Goal: Transaction & Acquisition: Purchase product/service

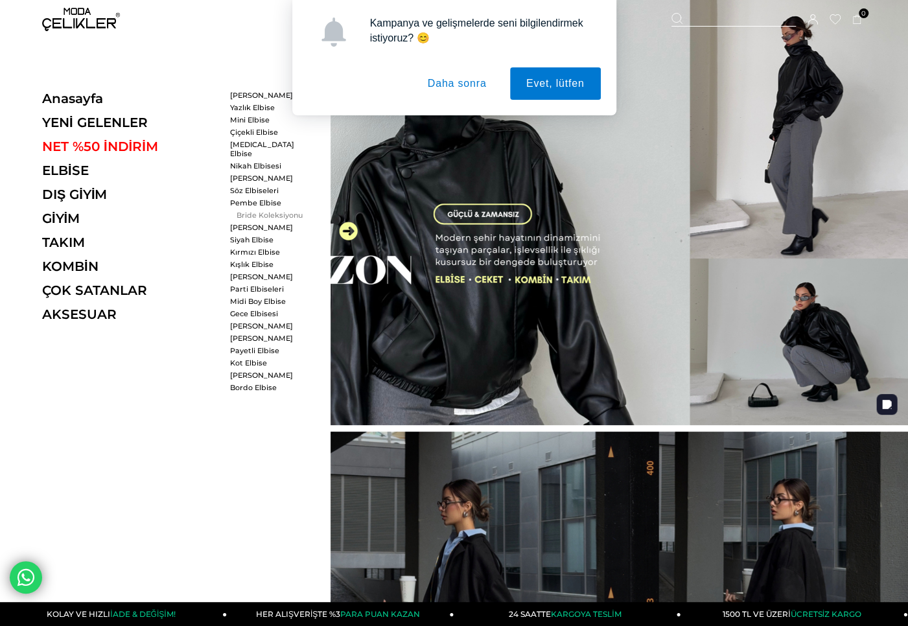
click at [262, 211] on link "Bride Koleksiyonu" at bounding box center [267, 215] width 75 height 9
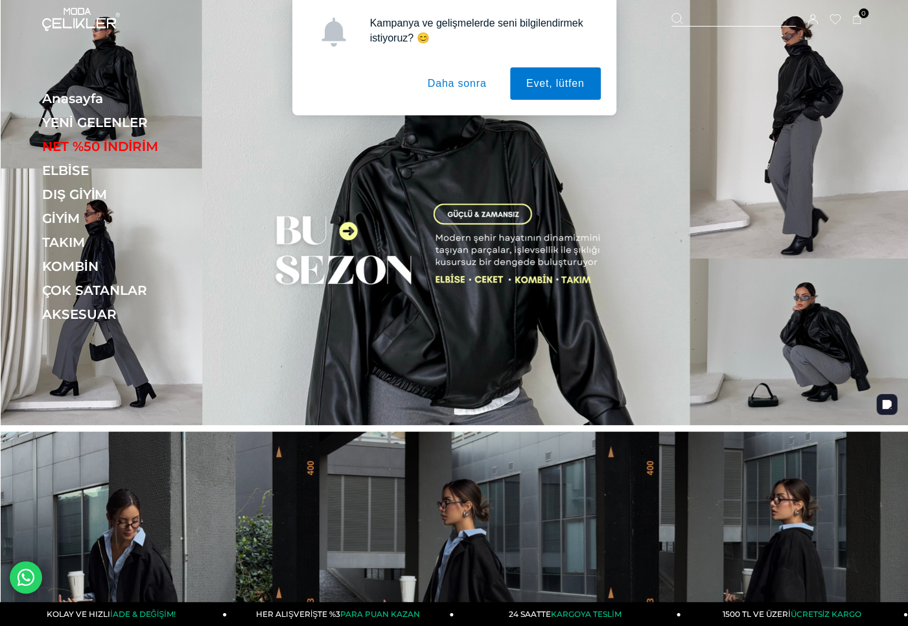
click at [447, 87] on button "Daha sonra" at bounding box center [456, 83] width 91 height 32
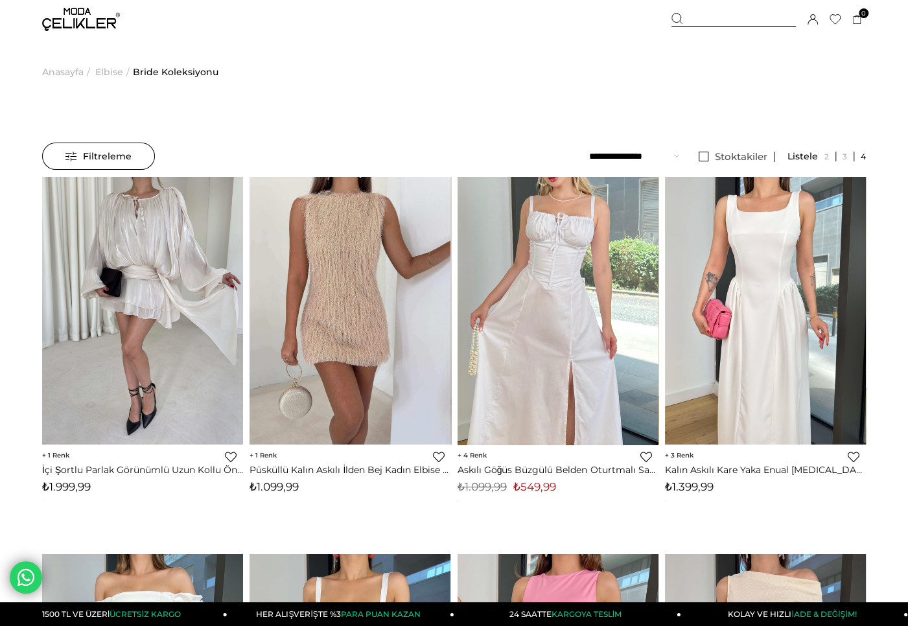
click at [106, 73] on span "Elbise" at bounding box center [109, 72] width 28 height 66
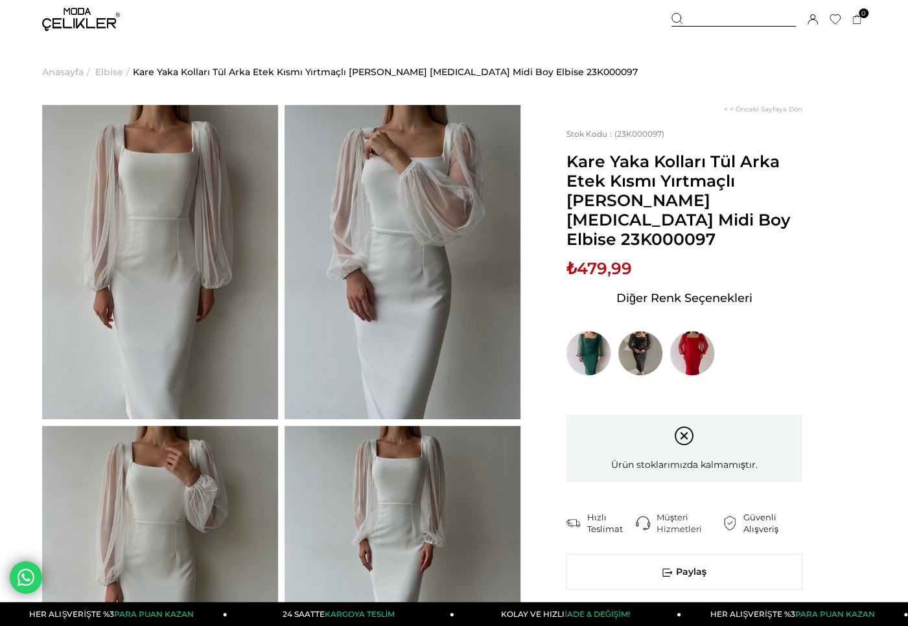
click at [116, 68] on span "Elbise" at bounding box center [109, 72] width 28 height 66
click at [115, 71] on span "Elbise" at bounding box center [109, 72] width 28 height 66
